Goal: Find specific page/section: Find specific page/section

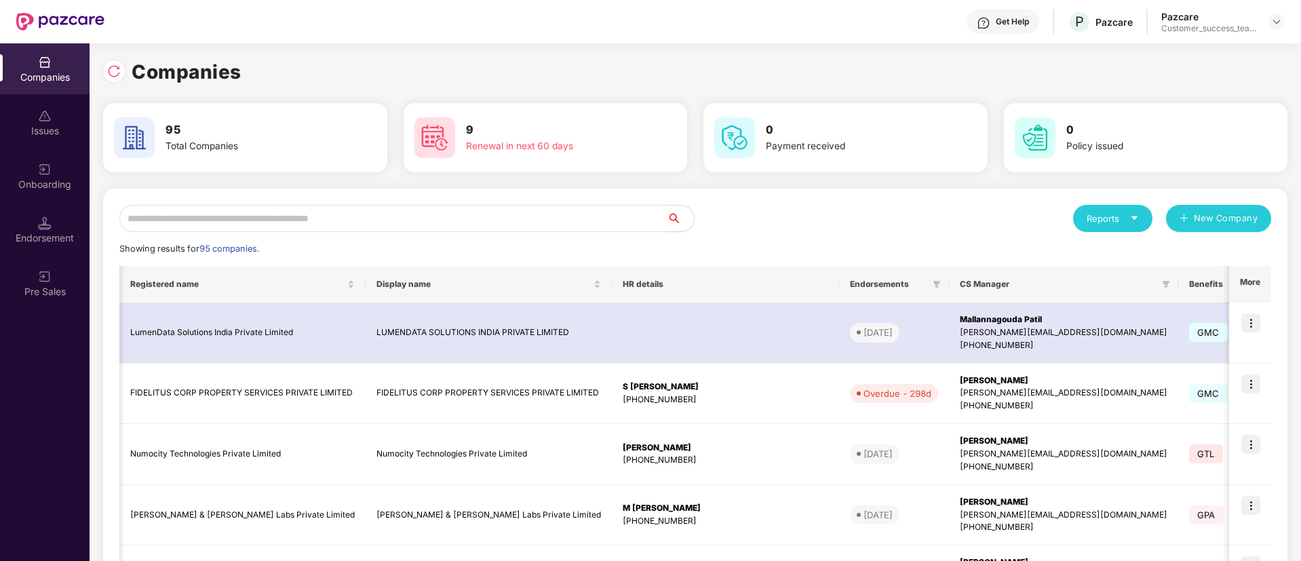
click at [1123, 208] on div "Reports" at bounding box center [1112, 218] width 79 height 27
click at [1122, 260] on div "Companies" at bounding box center [1106, 254] width 50 height 15
